Goal: Task Accomplishment & Management: Manage account settings

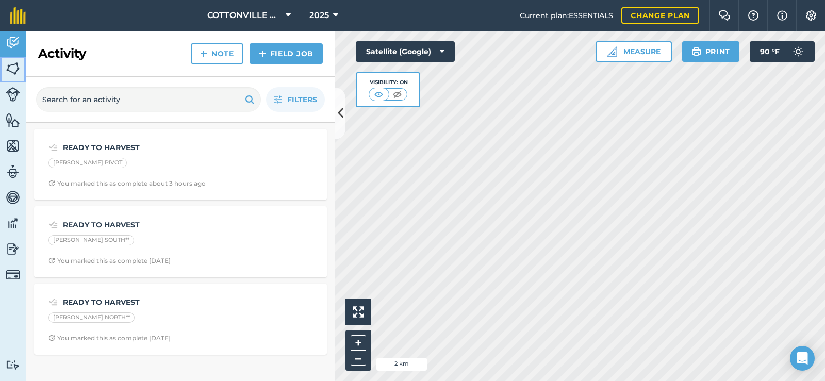
click at [17, 64] on img at bounding box center [13, 68] width 14 height 15
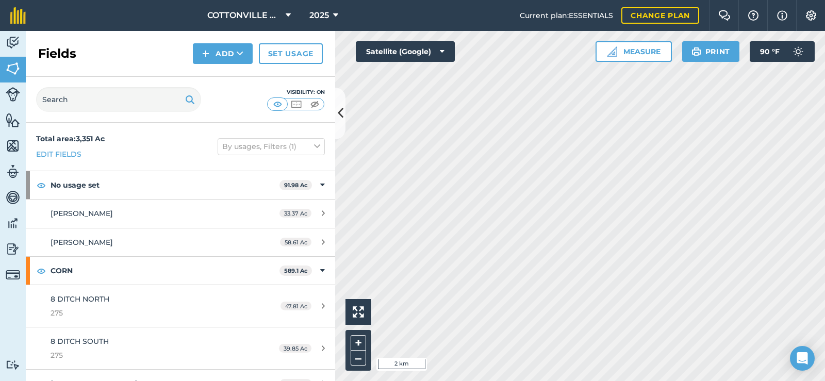
click at [80, 49] on div "Fields Add Set usage" at bounding box center [180, 54] width 309 height 46
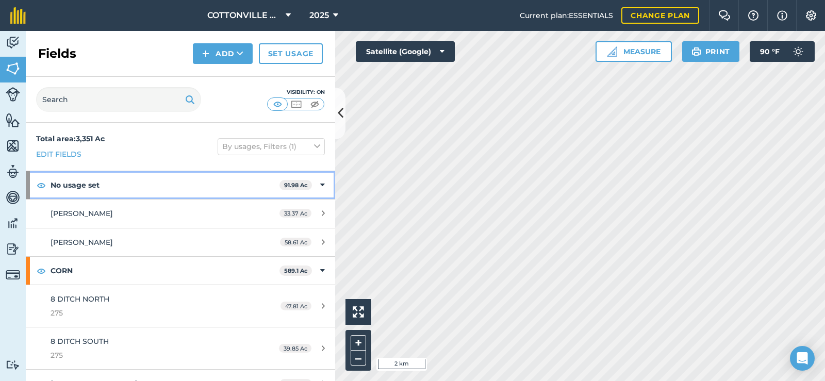
click at [102, 179] on strong "No usage set" at bounding box center [165, 185] width 229 height 28
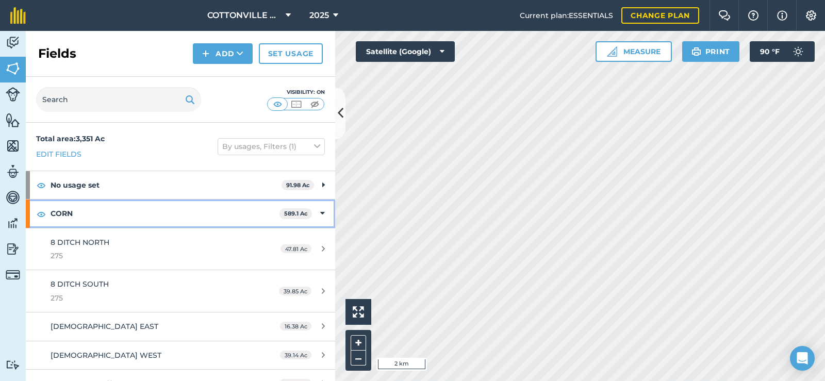
click at [117, 220] on strong "CORN" at bounding box center [165, 214] width 229 height 28
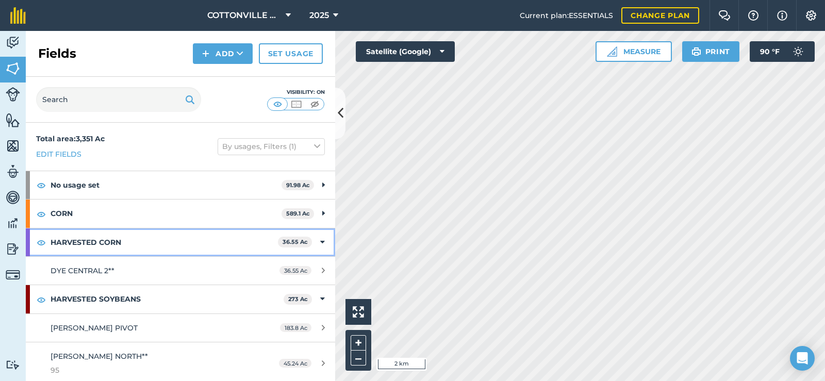
click at [128, 247] on strong "HARVESTED CORN" at bounding box center [164, 242] width 227 height 28
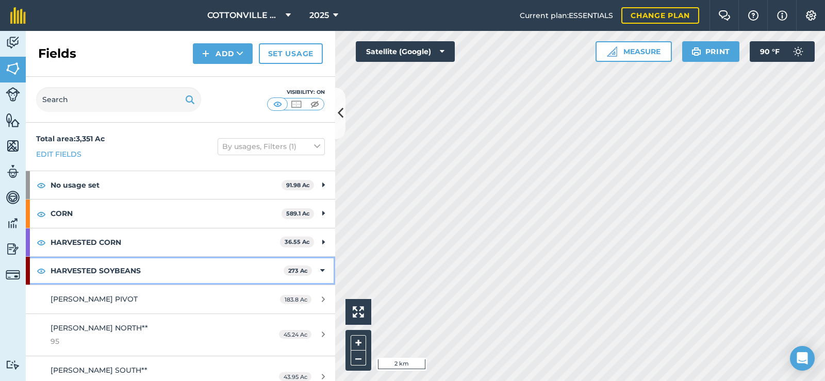
click at [136, 267] on strong "HARVESTED SOYBEANS" at bounding box center [167, 271] width 233 height 28
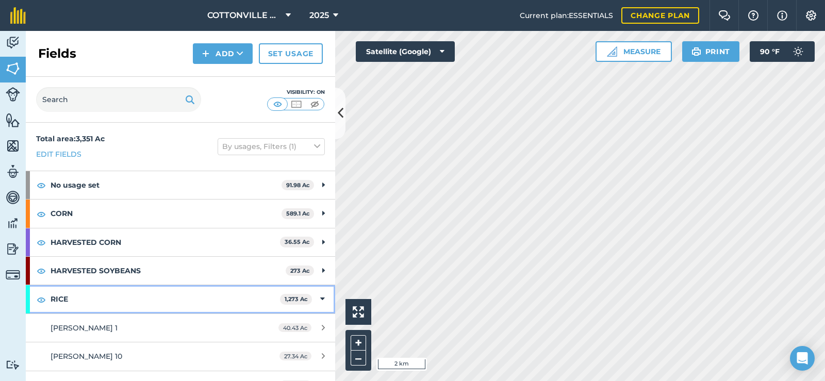
click at [139, 286] on strong "RICE" at bounding box center [166, 299] width 230 height 28
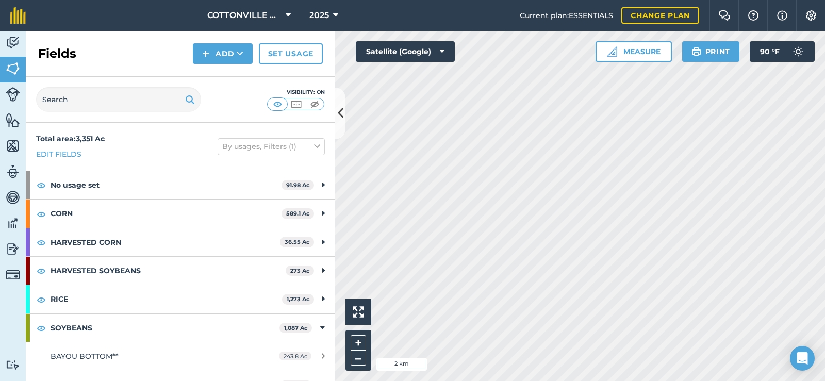
click at [173, 119] on div "Visibility: On" at bounding box center [180, 100] width 309 height 46
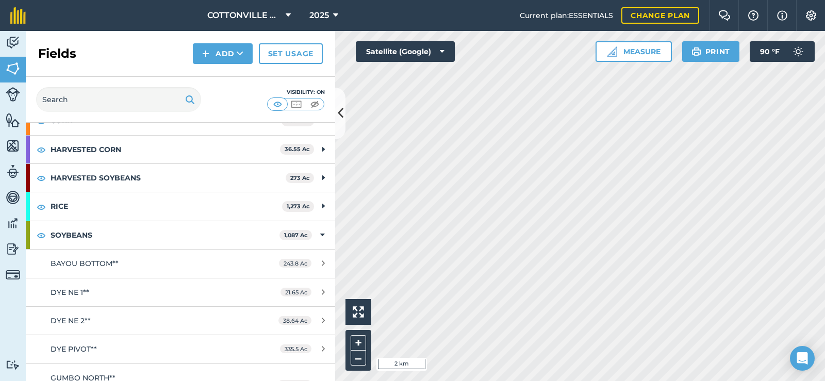
scroll to position [103, 0]
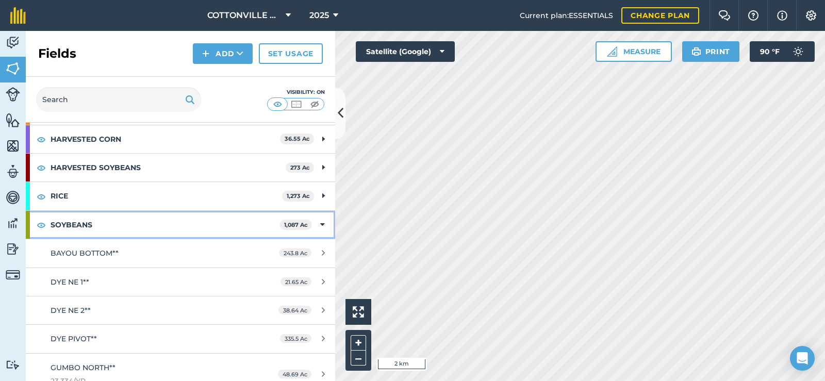
click at [145, 229] on strong "SOYBEANS" at bounding box center [165, 225] width 229 height 28
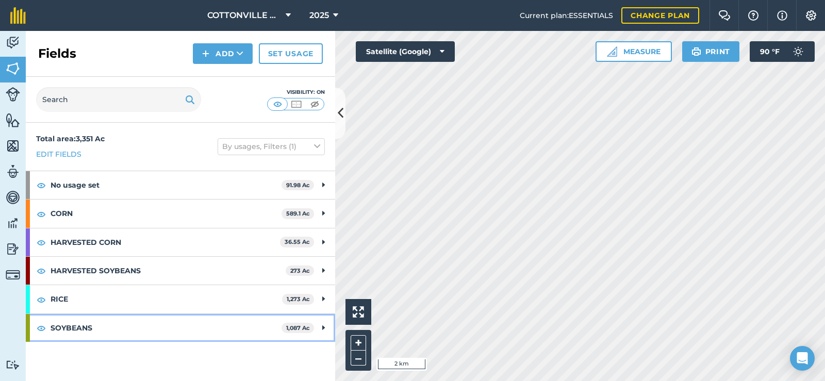
scroll to position [0, 0]
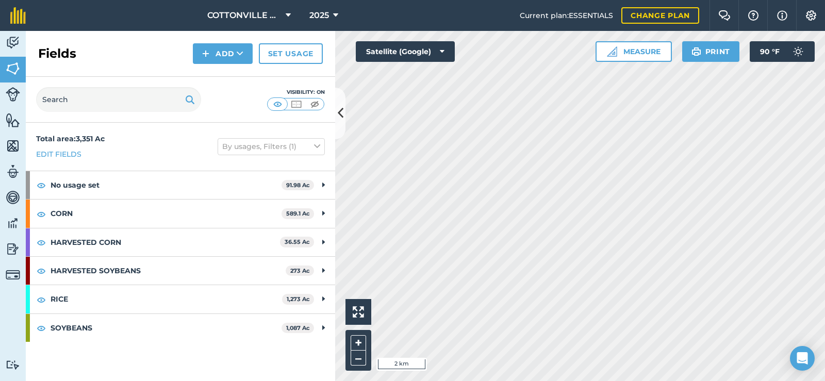
click at [216, 97] on div "Visibility: On" at bounding box center [180, 100] width 309 height 46
click at [225, 96] on div "Visibility: On" at bounding box center [180, 100] width 309 height 46
click at [339, 109] on icon at bounding box center [341, 113] width 6 height 18
